Goal: Download file/media

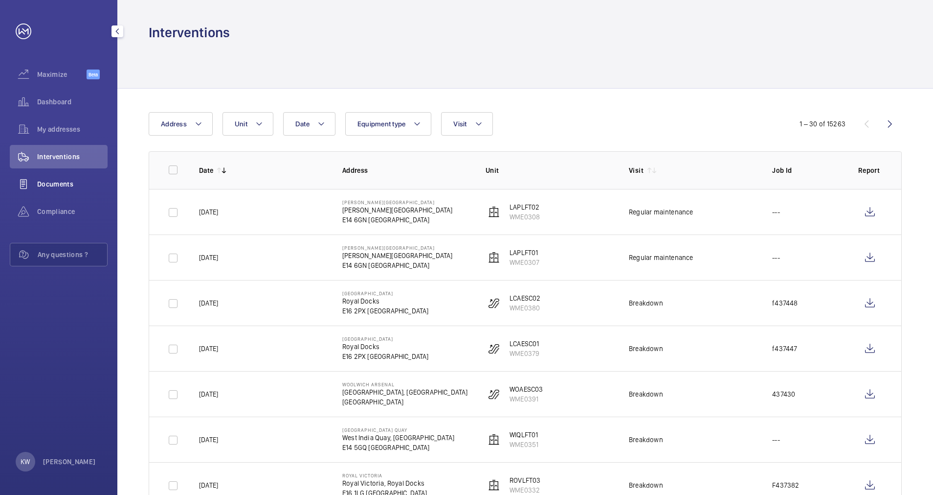
click at [73, 184] on span "Documents" at bounding box center [72, 184] width 70 height 10
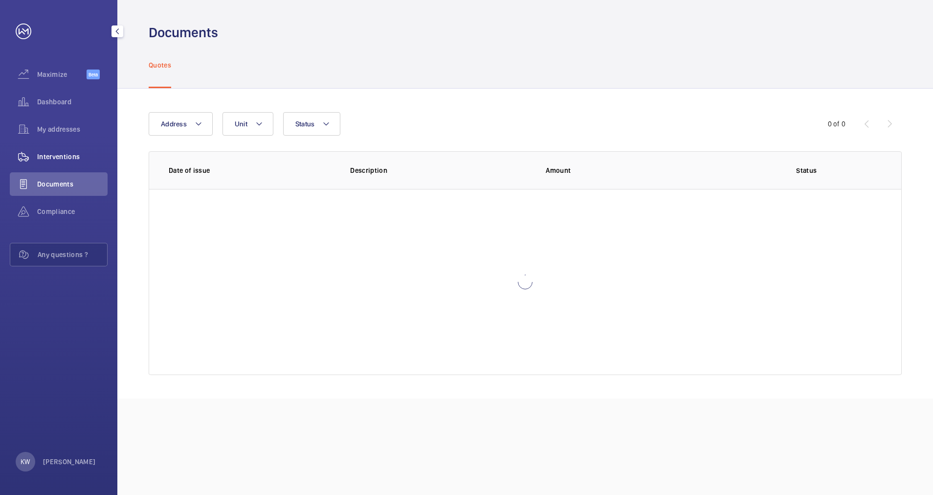
click at [67, 151] on div "Interventions" at bounding box center [59, 156] width 98 height 23
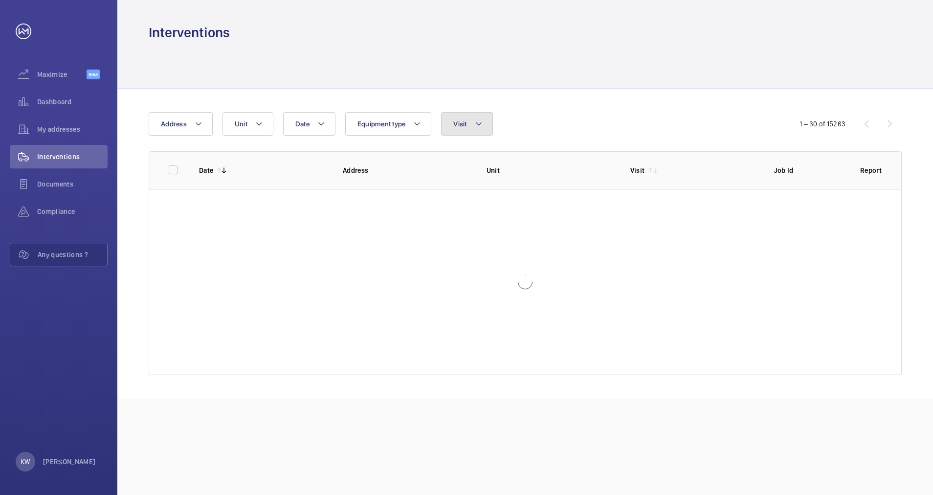
click at [480, 121] on mat-icon at bounding box center [479, 124] width 8 height 12
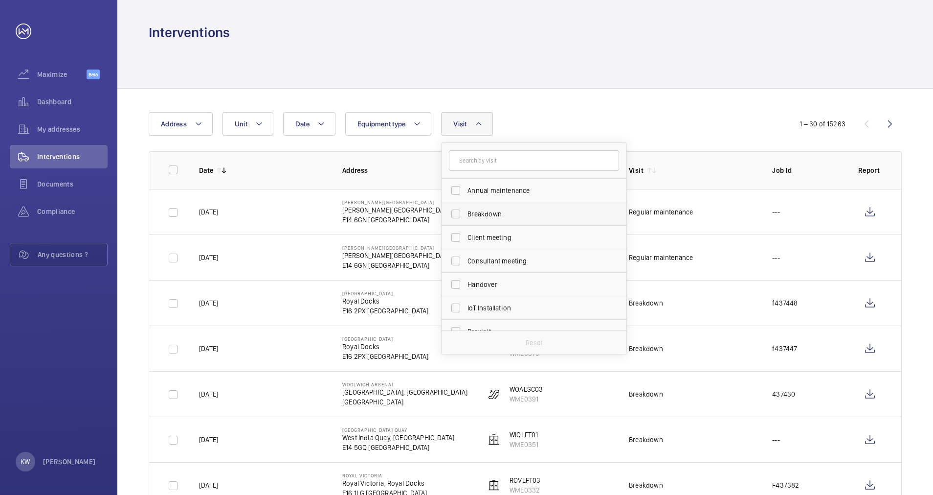
click at [485, 218] on span "Breakdown" at bounding box center [535, 214] width 135 height 10
click at [466, 218] on input "Breakdown" at bounding box center [456, 214] width 20 height 20
checkbox input "true"
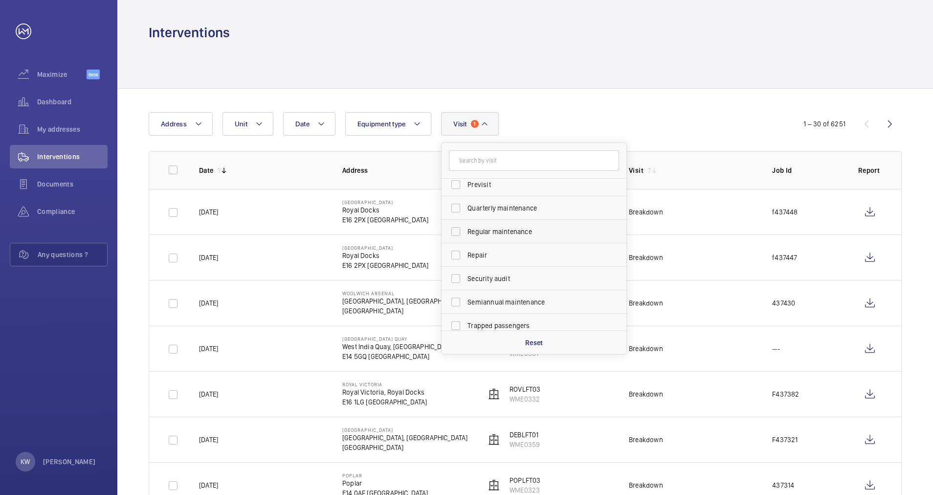
scroll to position [154, 0]
click at [479, 316] on span "Trapped passengers" at bounding box center [535, 319] width 135 height 10
click at [466, 316] on input "Trapped passengers" at bounding box center [456, 319] width 20 height 20
checkbox input "true"
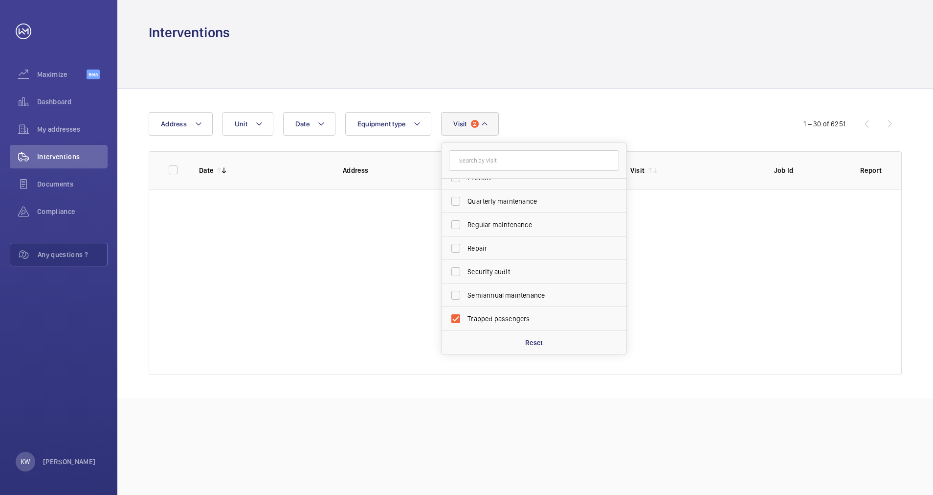
click at [497, 124] on div "Date Address Unit Equipment type Visit 2 Annual maintenance Breakdown Client me…" at bounding box center [467, 123] width 636 height 23
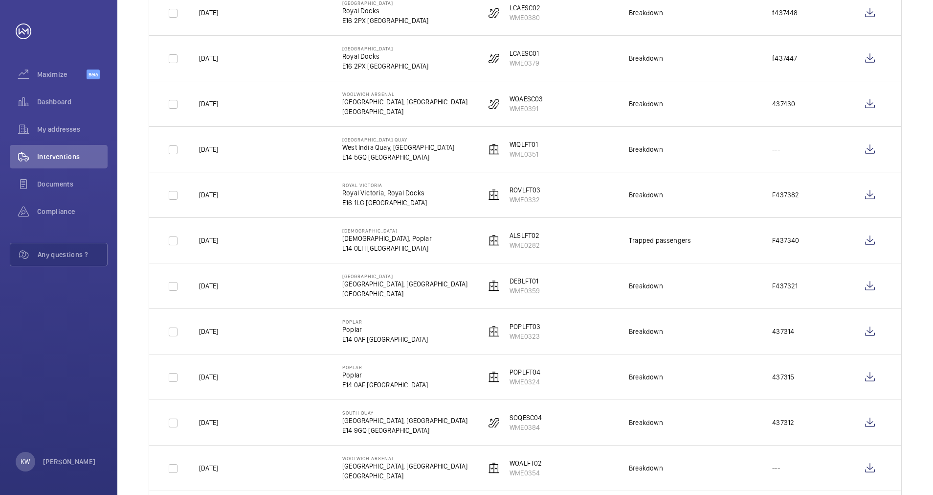
scroll to position [220, 0]
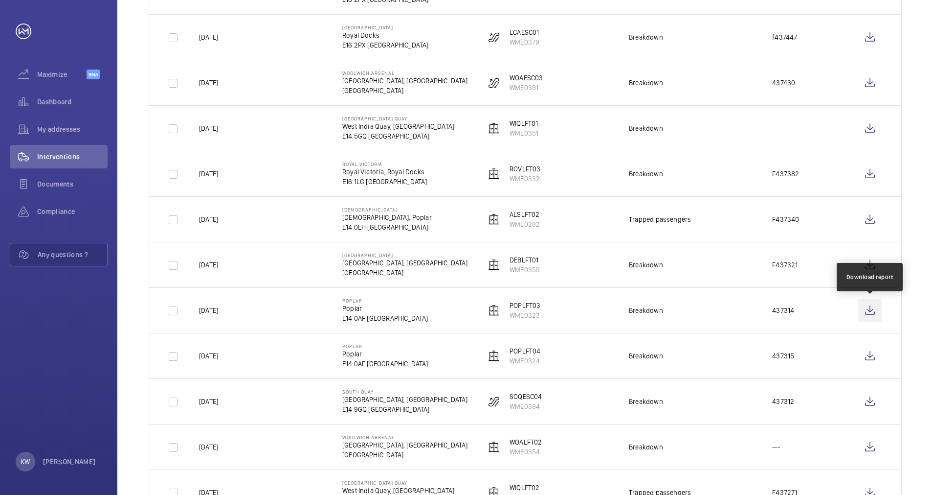
click at [497, 315] on wm-front-icon-button at bounding box center [870, 309] width 23 height 23
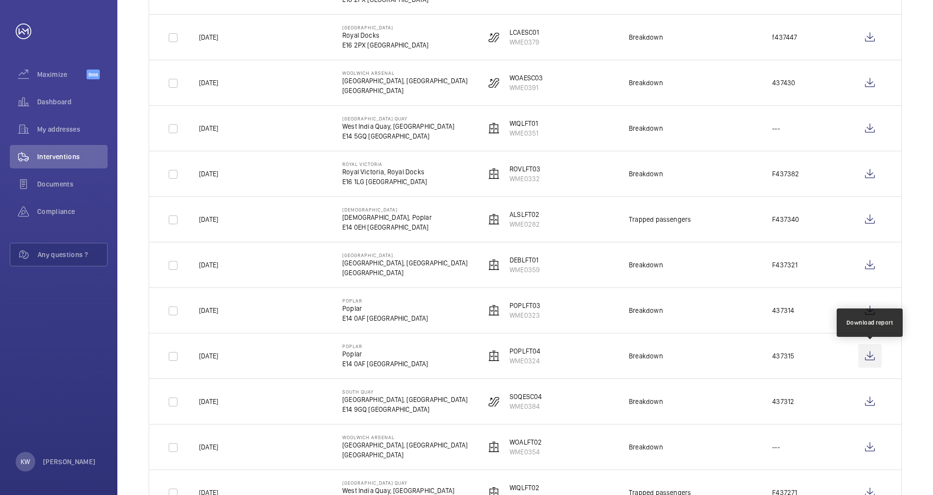
click at [497, 357] on wm-front-icon-button at bounding box center [870, 355] width 23 height 23
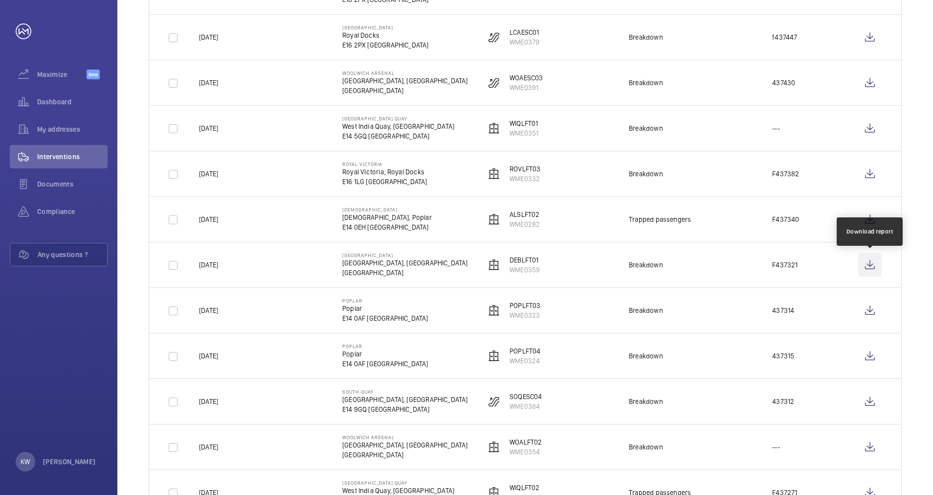
click at [497, 270] on wm-front-icon-button at bounding box center [870, 264] width 23 height 23
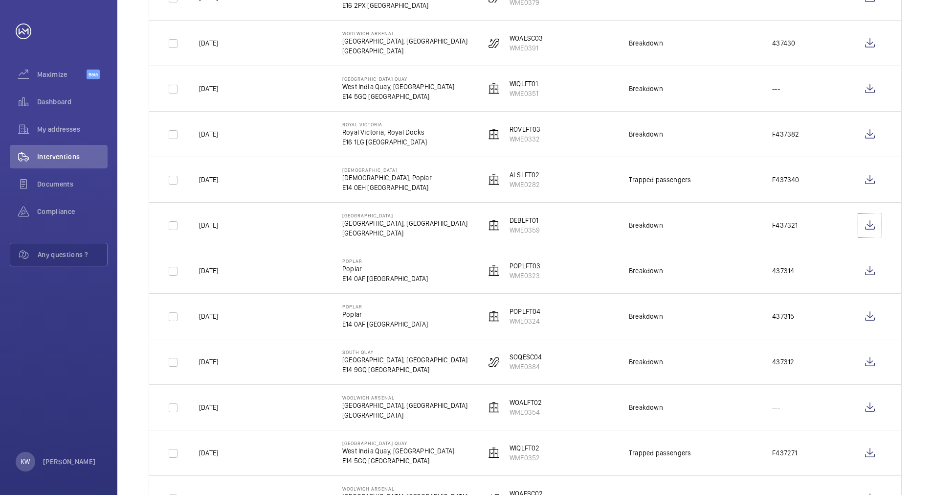
scroll to position [294, 0]
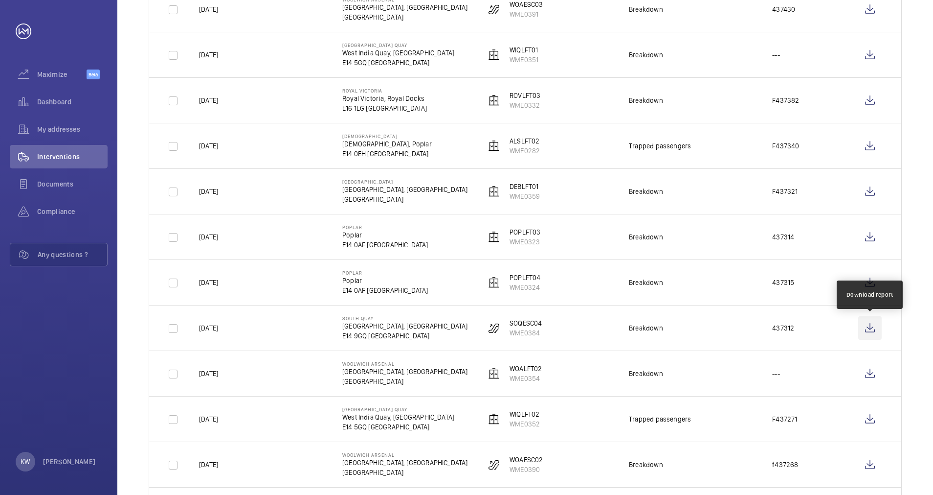
click at [497, 330] on wm-front-icon-button at bounding box center [870, 327] width 23 height 23
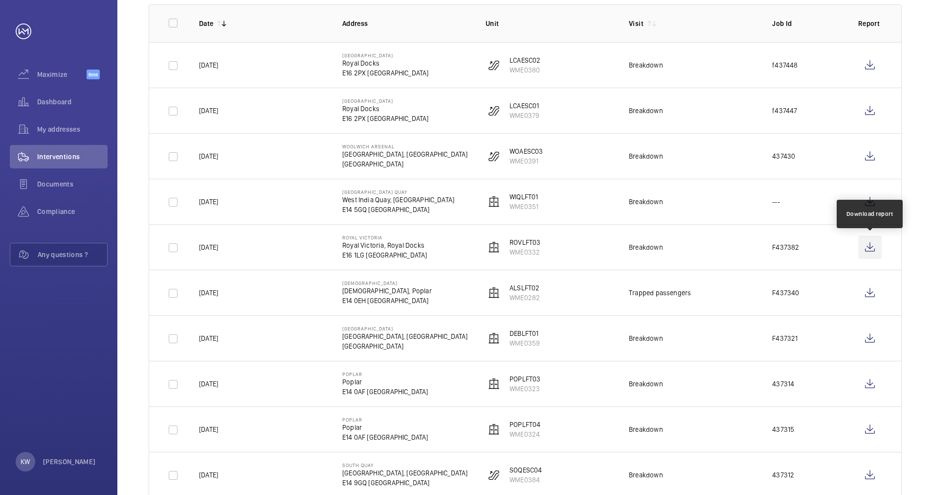
click at [497, 242] on wm-front-icon-button at bounding box center [870, 246] width 23 height 23
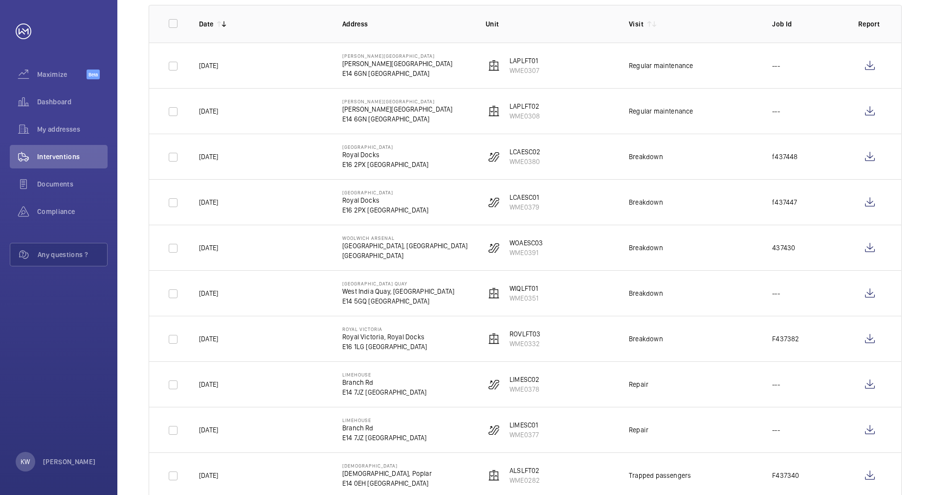
scroll to position [147, 0]
click at [867, 293] on wm-front-icon-button at bounding box center [870, 292] width 23 height 23
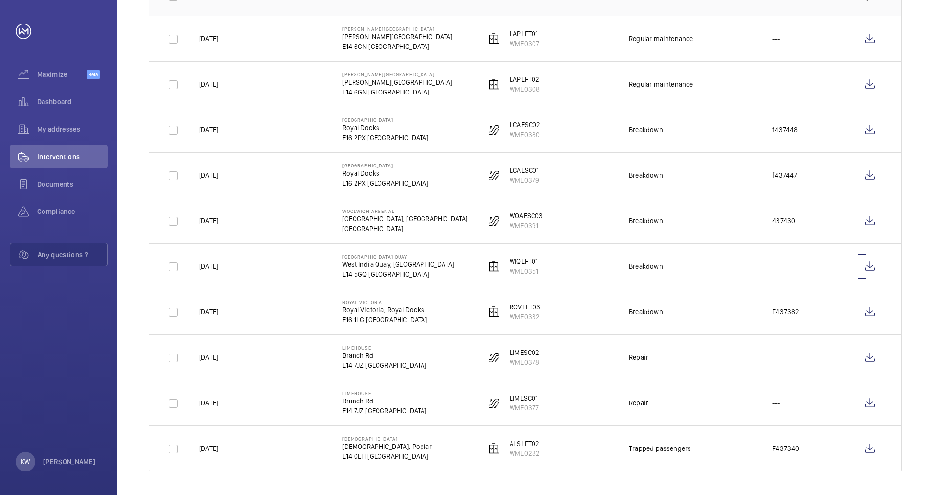
scroll to position [0, 0]
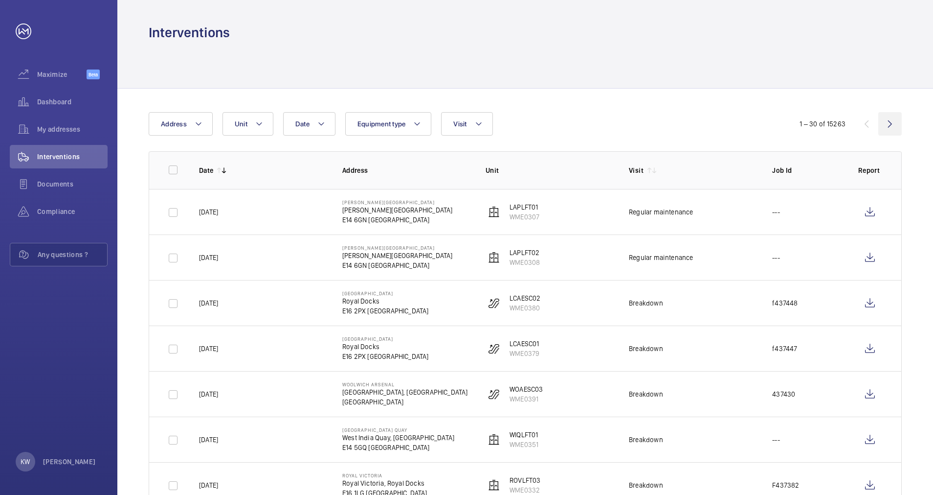
click at [895, 122] on wm-front-icon-button at bounding box center [890, 123] width 23 height 23
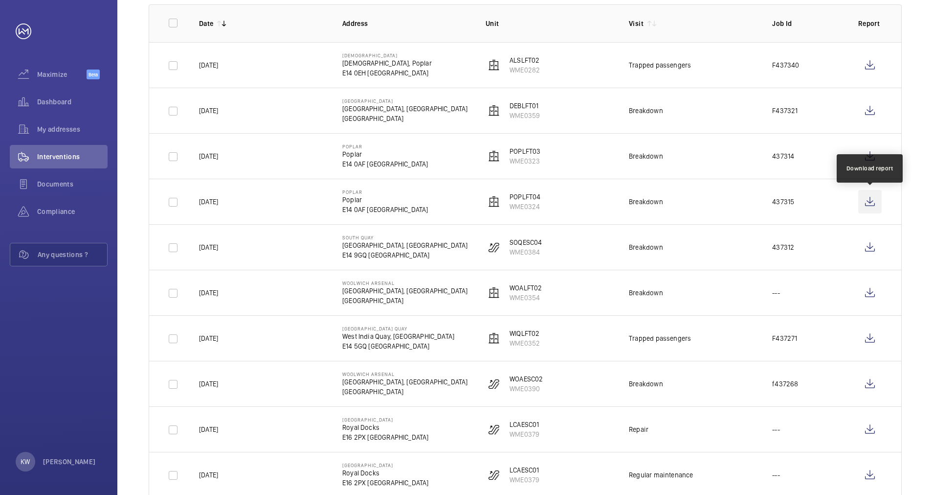
scroll to position [220, 0]
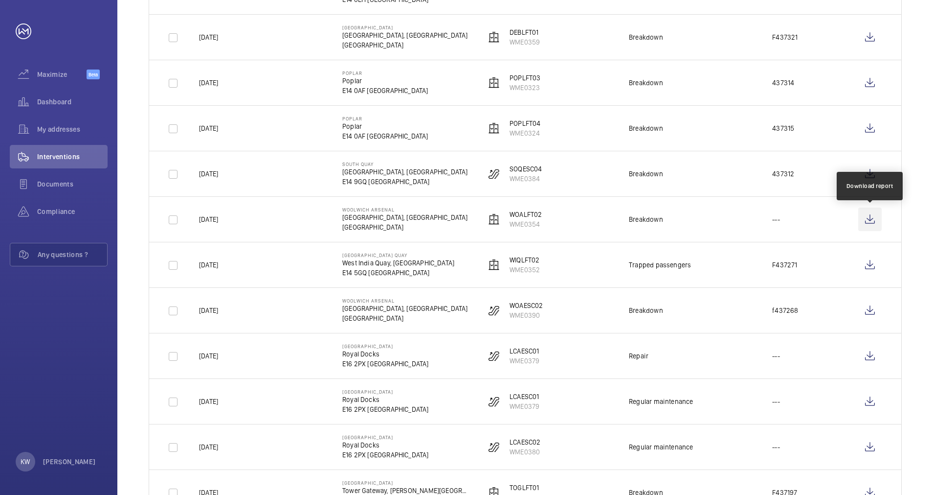
click at [870, 225] on wm-front-icon-button at bounding box center [870, 218] width 23 height 23
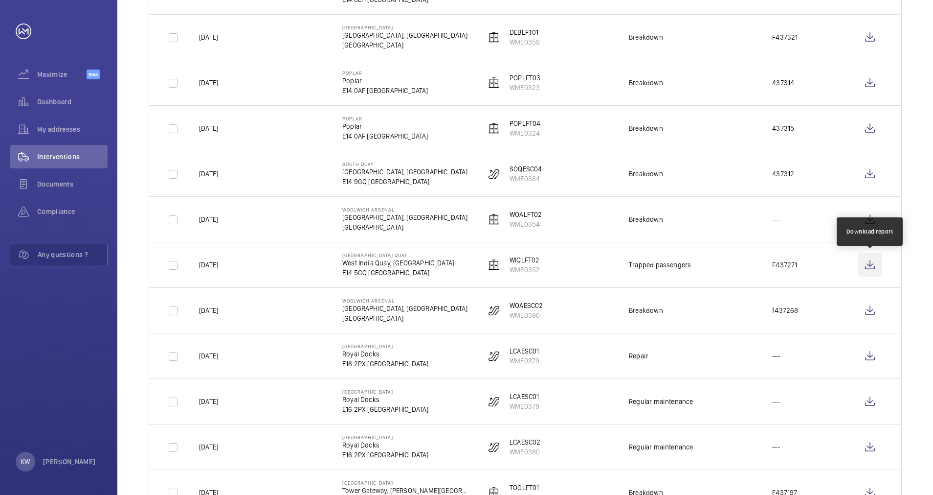
click at [870, 265] on wm-front-icon-button at bounding box center [870, 264] width 23 height 23
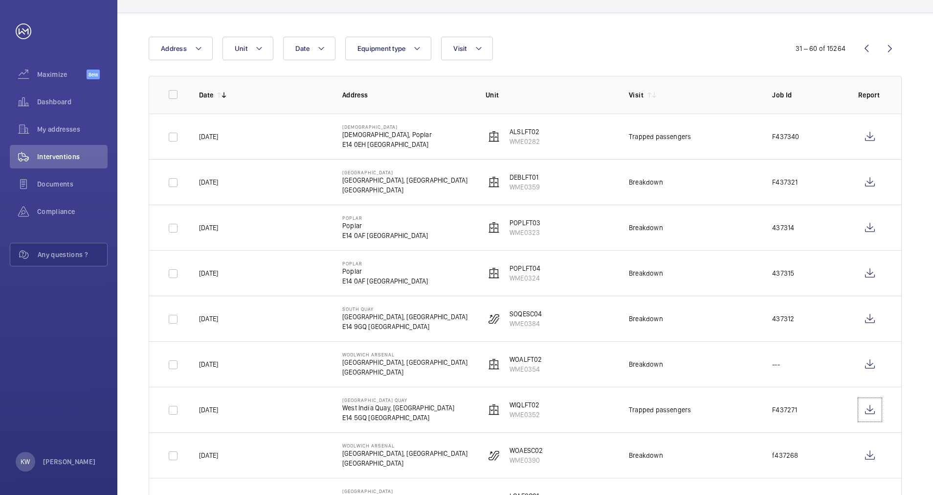
scroll to position [73, 0]
click at [869, 146] on wm-front-icon-button at bounding box center [870, 138] width 23 height 23
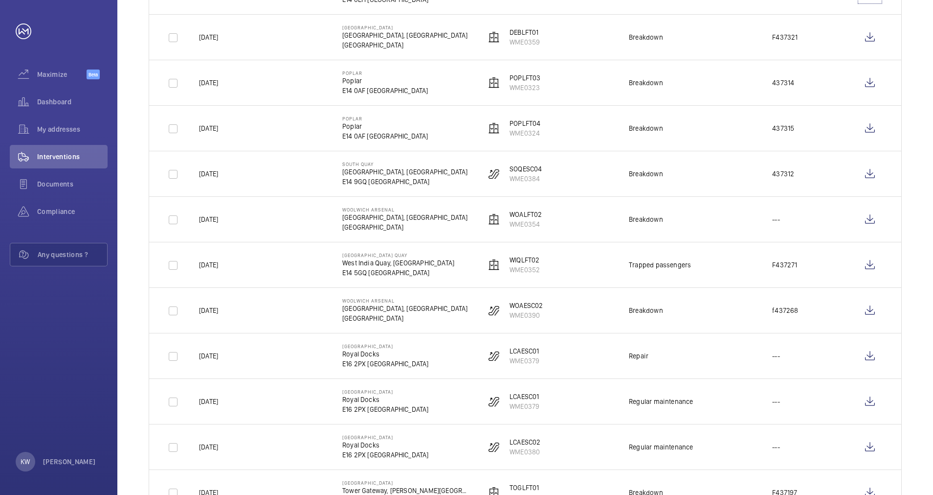
scroll to position [0, 0]
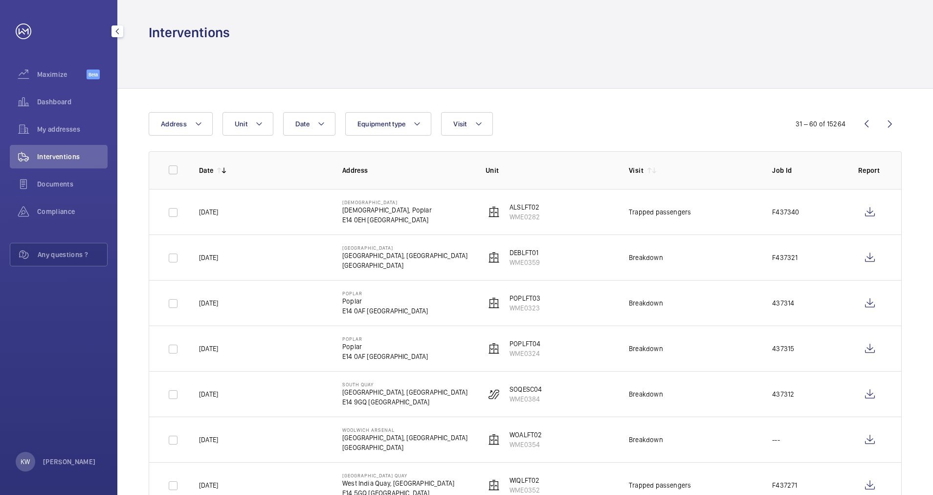
click at [56, 153] on span "Interventions" at bounding box center [72, 157] width 70 height 10
click at [477, 127] on mat-icon at bounding box center [479, 124] width 8 height 12
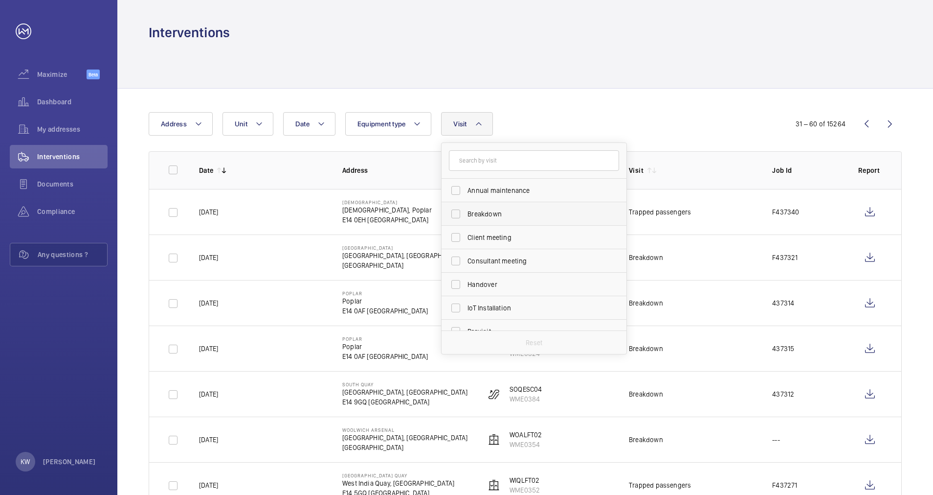
click at [485, 210] on span "Breakdown" at bounding box center [535, 214] width 135 height 10
click at [466, 210] on input "Breakdown" at bounding box center [456, 214] width 20 height 20
checkbox input "true"
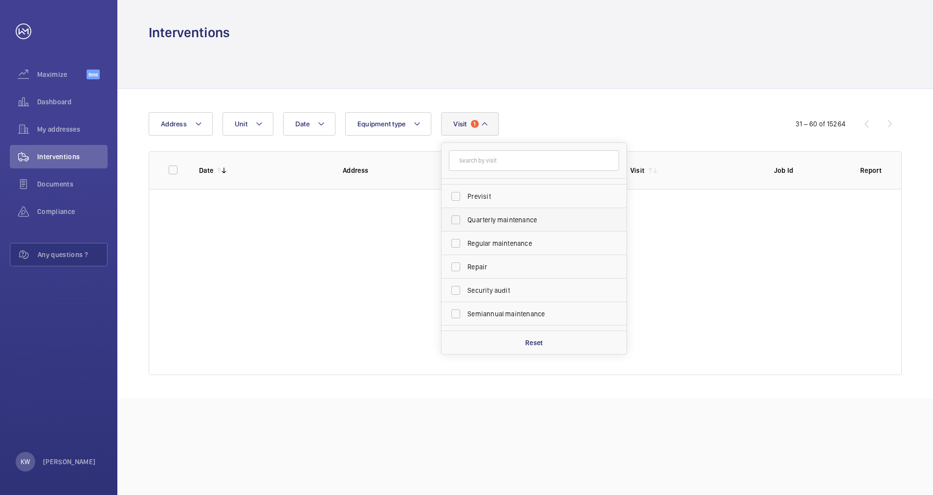
scroll to position [147, 0]
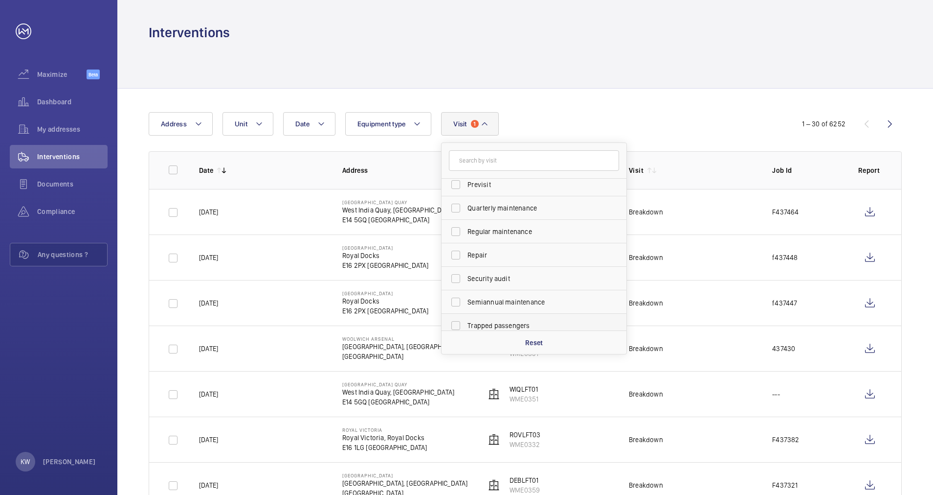
click at [486, 324] on span "Trapped passengers" at bounding box center [535, 325] width 135 height 10
click at [466, 324] on input "Trapped passengers" at bounding box center [456, 326] width 20 height 20
checkbox input "true"
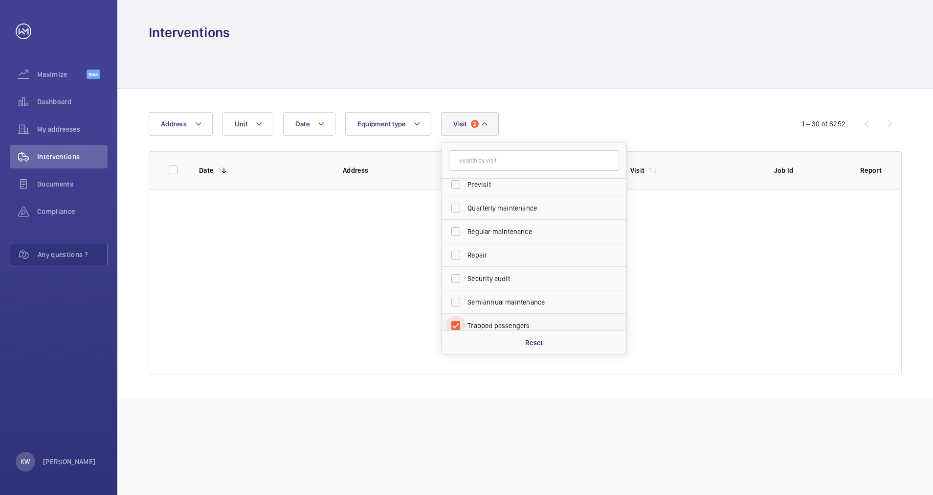
scroll to position [152, 0]
click at [538, 106] on div "Date Address Unit Equipment type Visit 2 Annual maintenance Breakdown Client me…" at bounding box center [525, 244] width 816 height 310
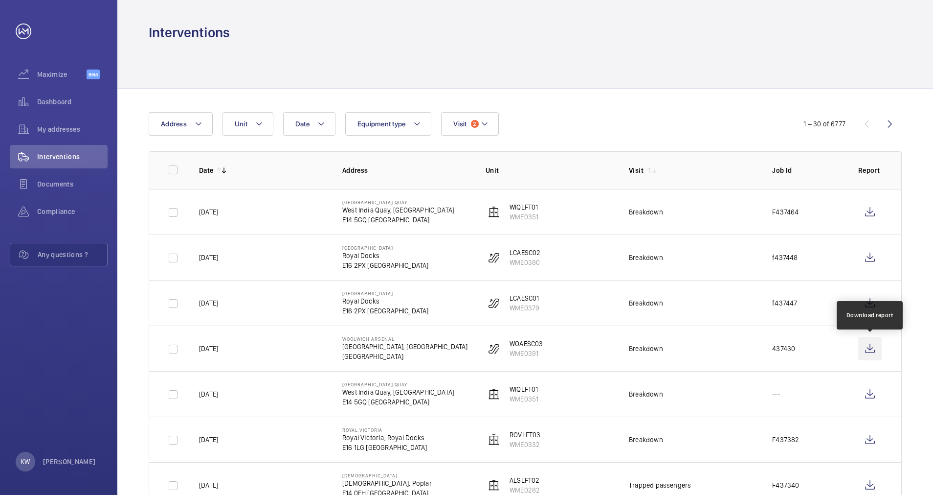
click at [867, 348] on wm-front-icon-button at bounding box center [870, 348] width 23 height 23
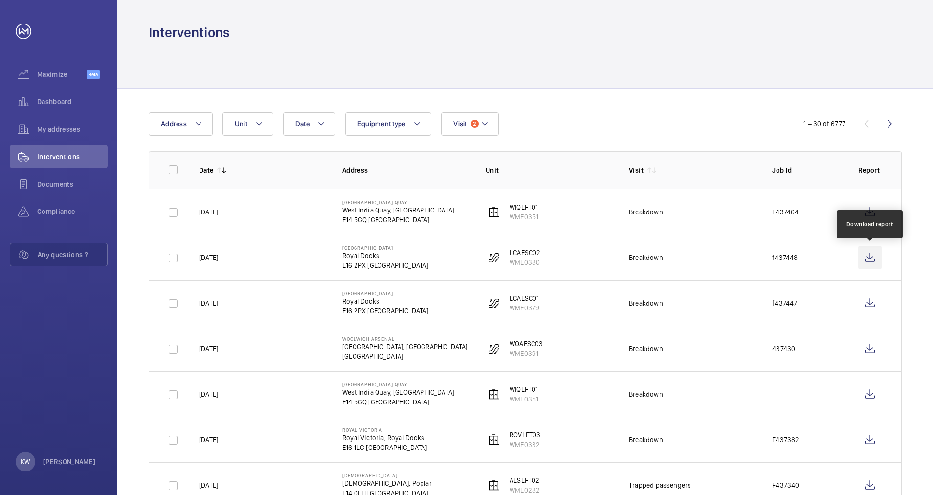
click at [867, 262] on wm-front-icon-button at bounding box center [870, 257] width 23 height 23
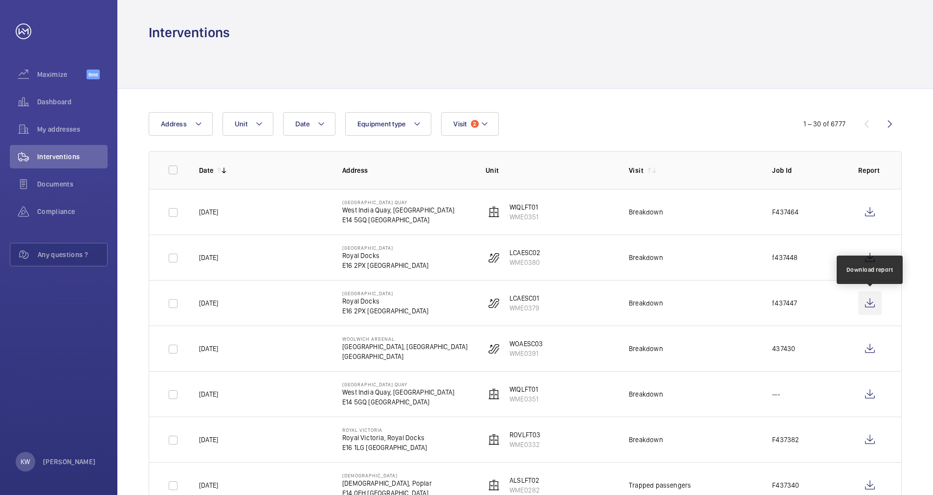
click at [871, 310] on wm-front-icon-button at bounding box center [870, 302] width 23 height 23
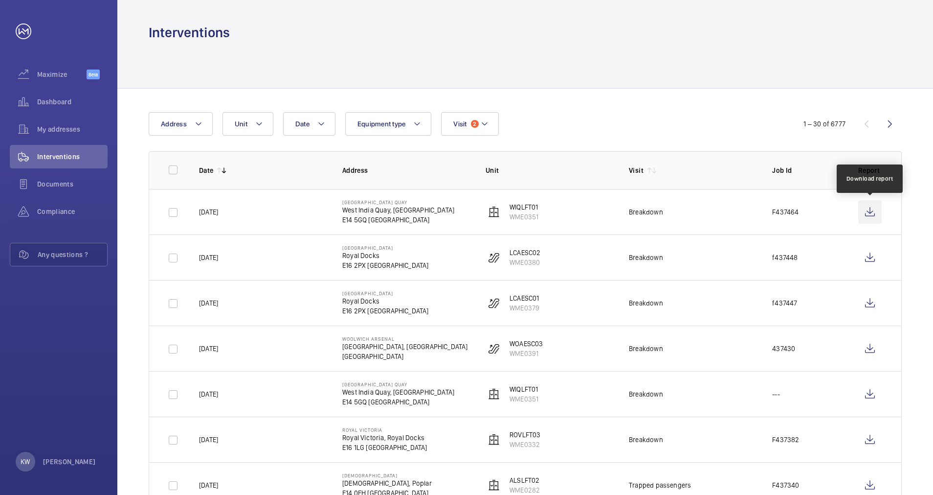
click at [875, 213] on wm-front-icon-button at bounding box center [870, 211] width 23 height 23
